Goal: Check status: Check status

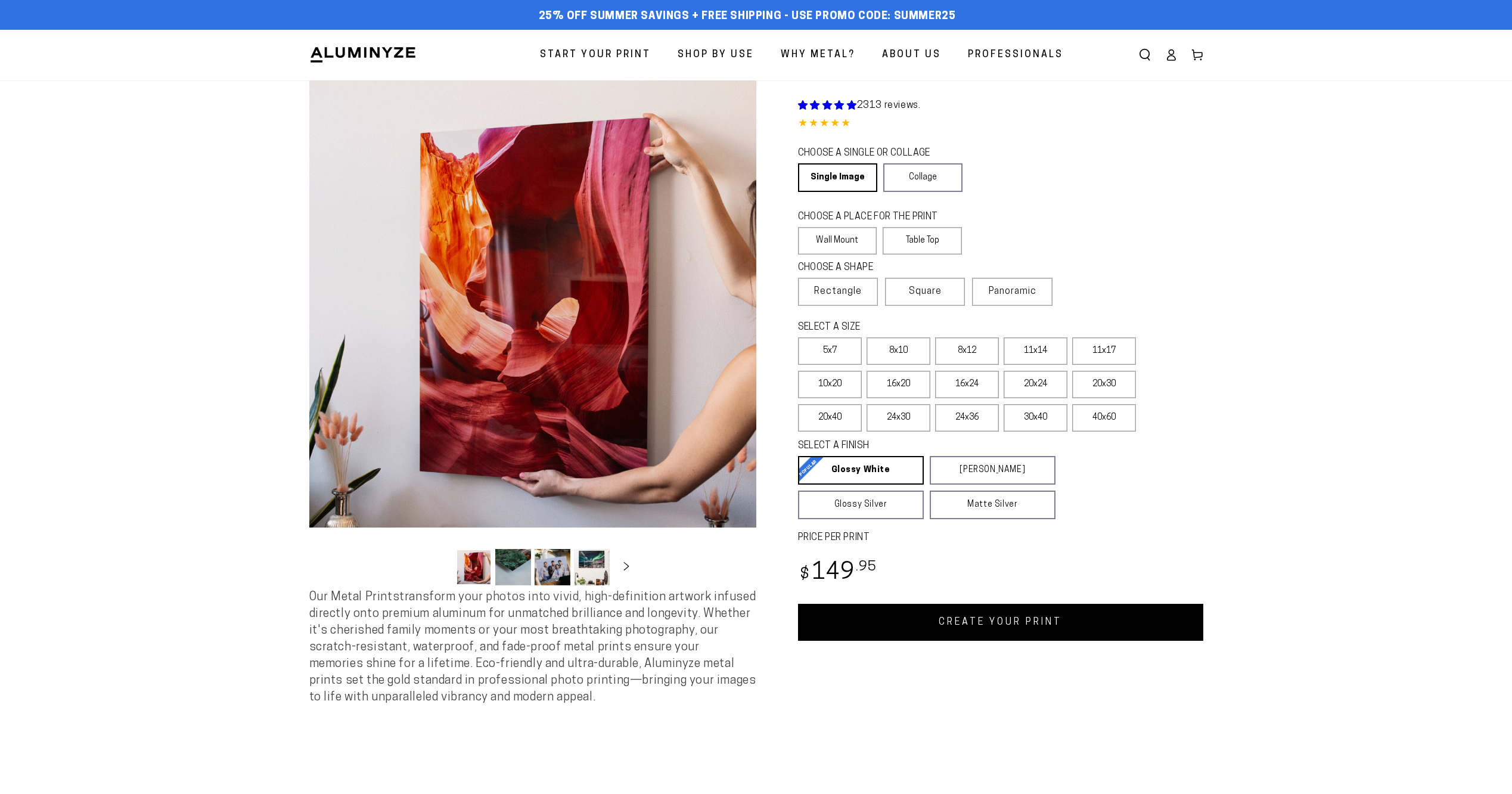
select select "**********"
click at [1171, 59] on icon at bounding box center [1171, 54] width 12 height 12
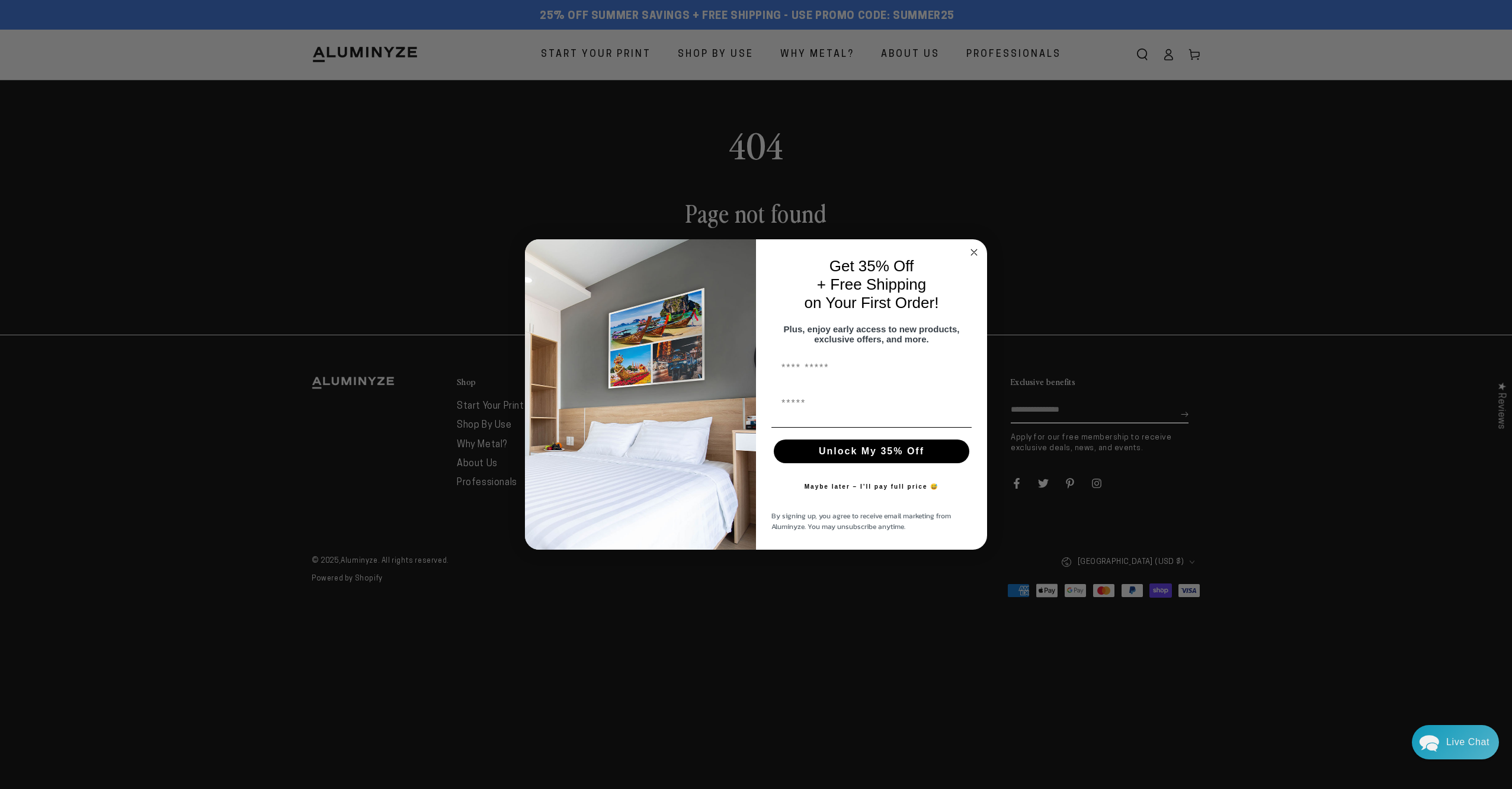
click at [970, 252] on circle "Close dialog" at bounding box center [974, 253] width 14 height 14
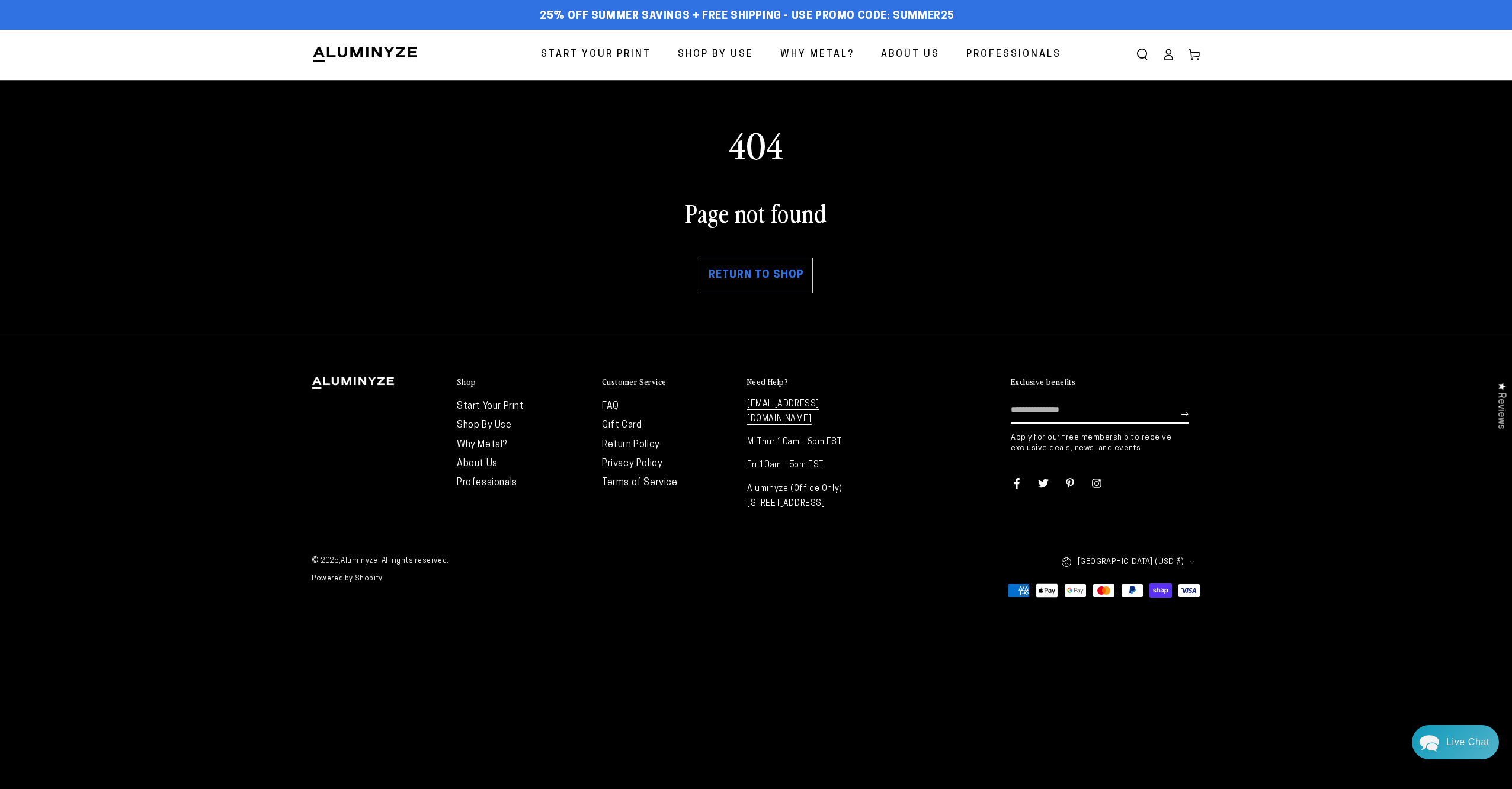
click at [343, 55] on img at bounding box center [365, 54] width 107 height 18
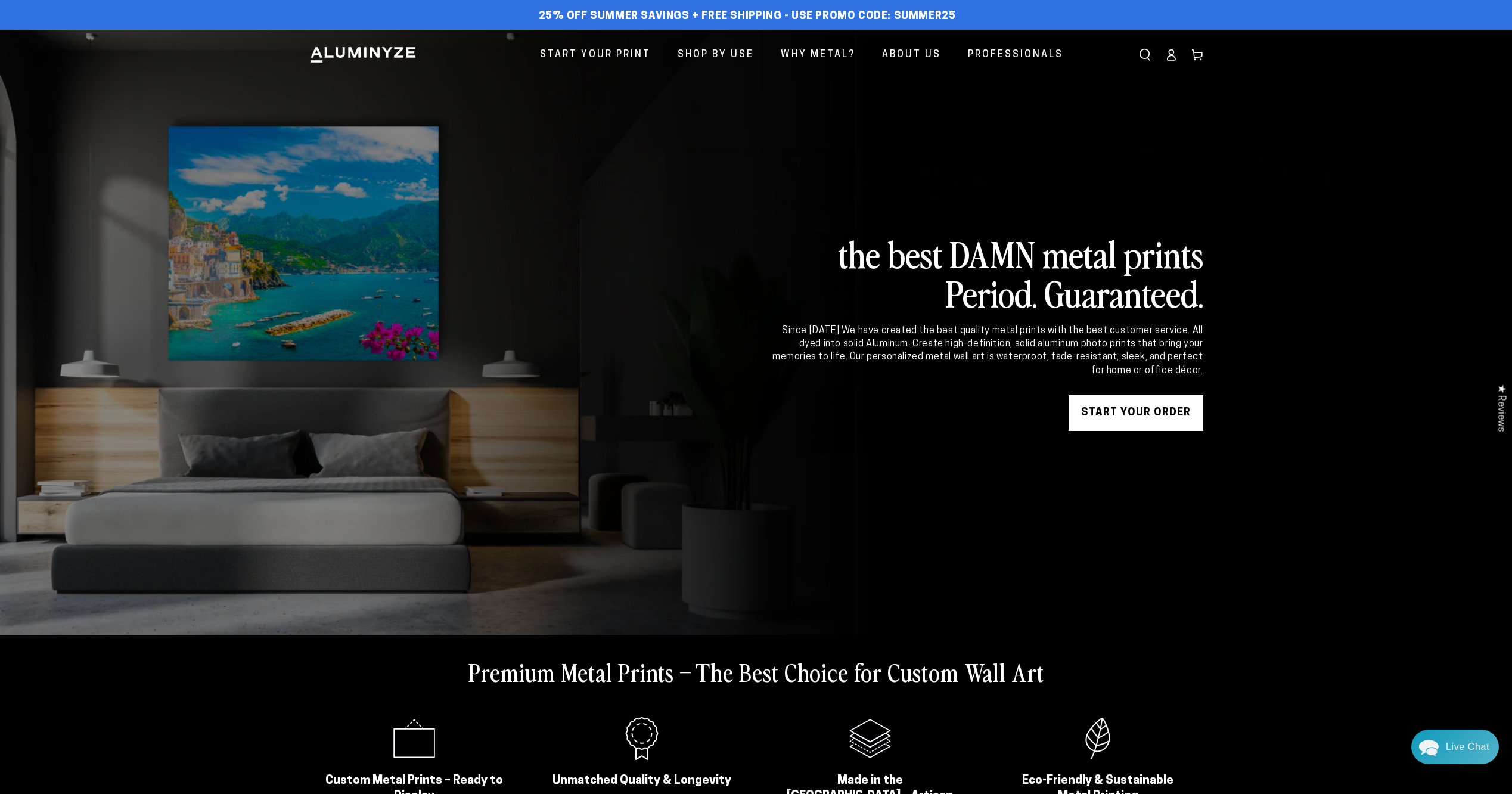
click at [1172, 59] on icon at bounding box center [1171, 54] width 12 height 12
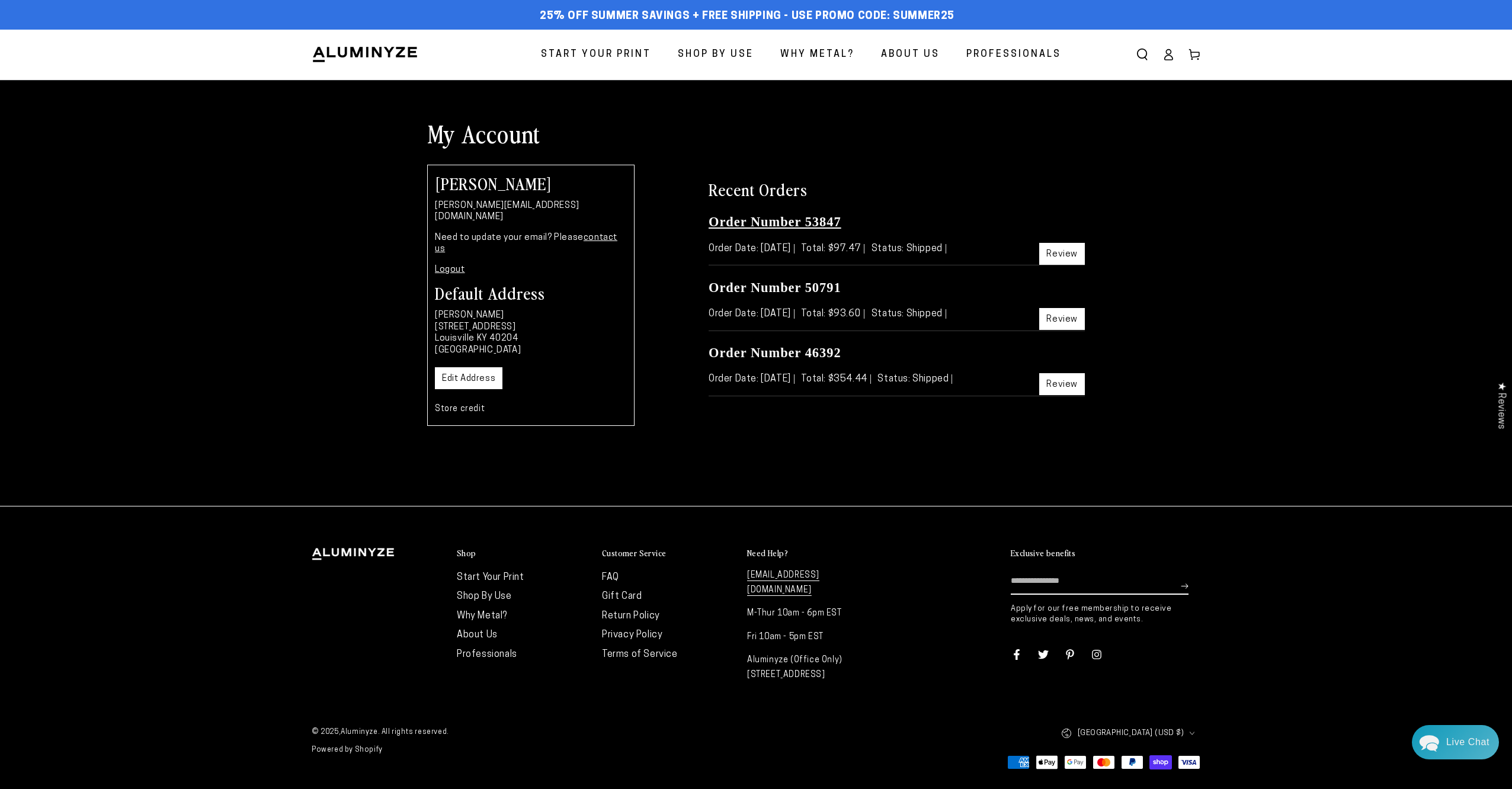
click at [779, 226] on link "Order Number 53847" at bounding box center [774, 222] width 133 height 15
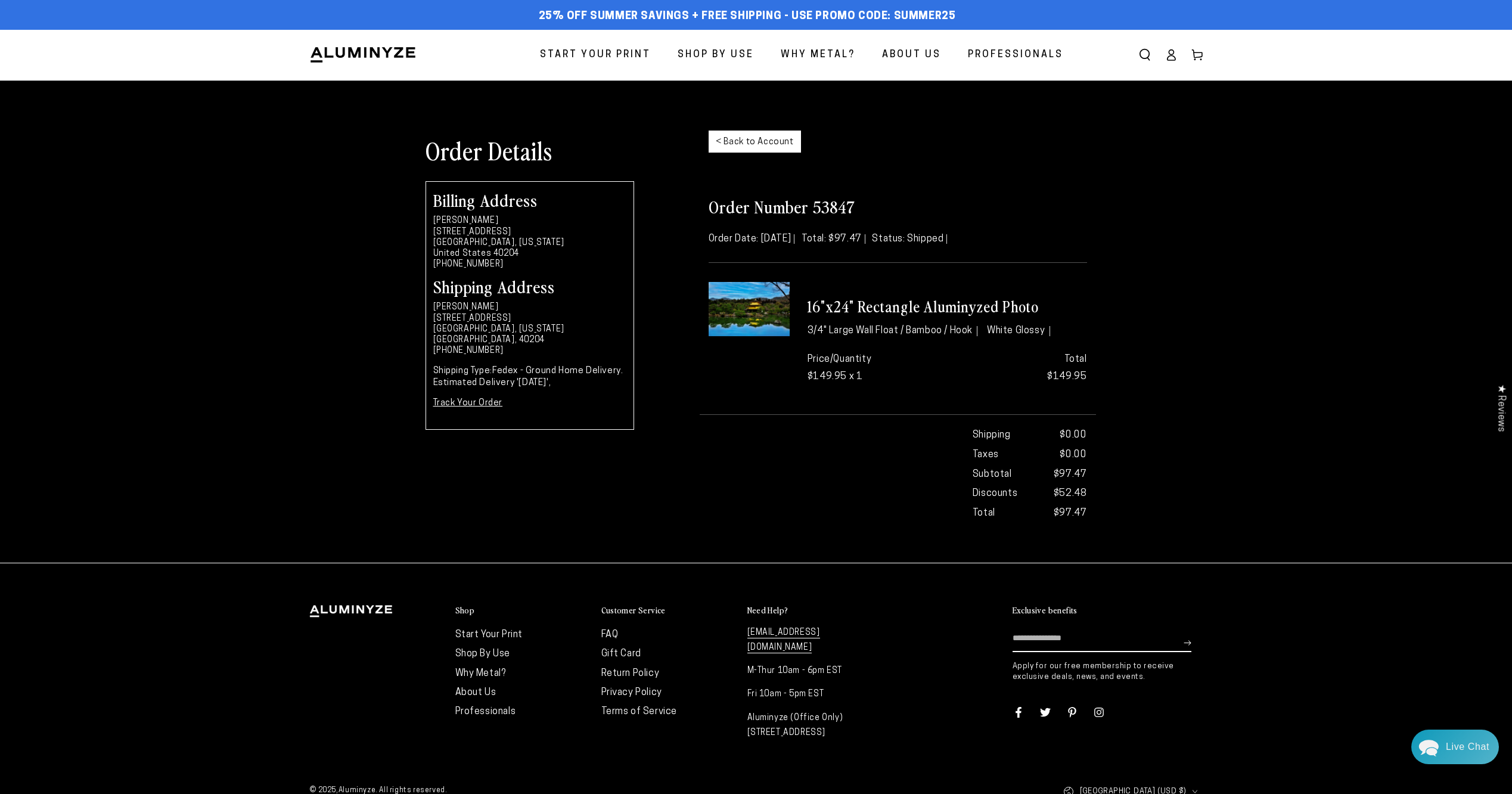
click at [493, 402] on link "Track Your Order" at bounding box center [468, 403] width 69 height 9
click at [766, 313] on img at bounding box center [748, 309] width 81 height 54
click at [766, 309] on img at bounding box center [748, 309] width 81 height 54
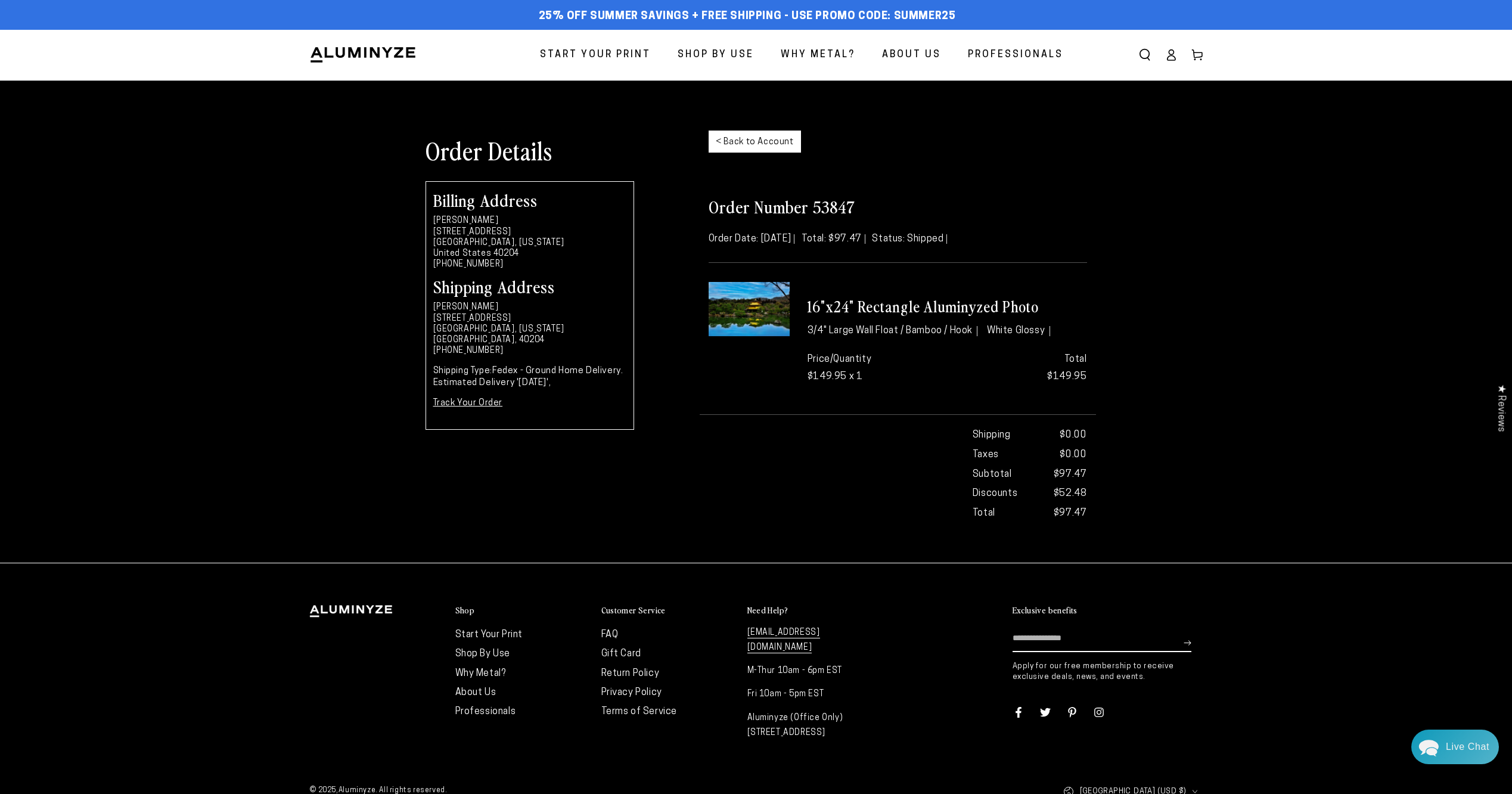
click at [766, 309] on img at bounding box center [748, 309] width 81 height 54
click at [766, 308] on img at bounding box center [748, 309] width 81 height 54
